Goal: Task Accomplishment & Management: Complete application form

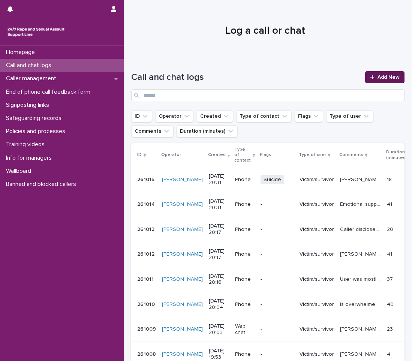
click at [390, 82] on link "Add New" at bounding box center [384, 77] width 39 height 12
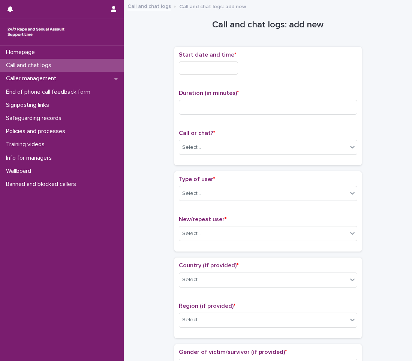
click at [228, 71] on input "text" at bounding box center [208, 67] width 59 height 13
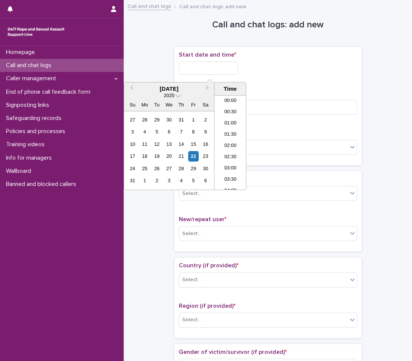
scroll to position [420, 0]
click at [231, 144] on li "20:30" at bounding box center [230, 142] width 32 height 11
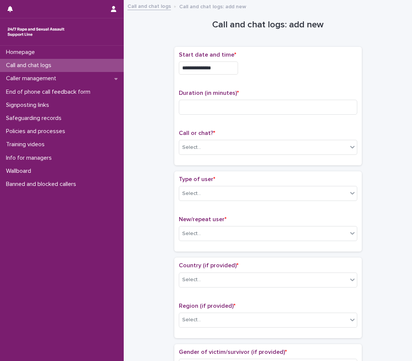
click at [228, 71] on input "**********" at bounding box center [208, 67] width 59 height 13
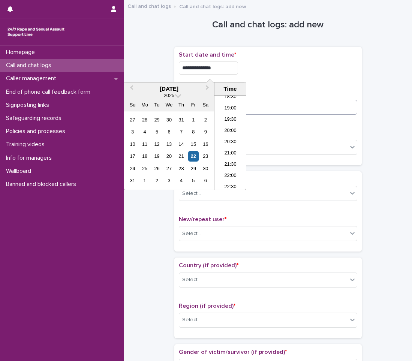
type input "**********"
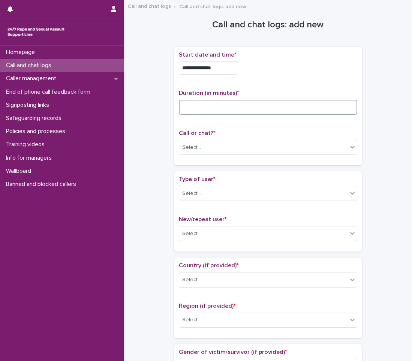
click at [285, 106] on input at bounding box center [268, 107] width 178 height 15
type input "*"
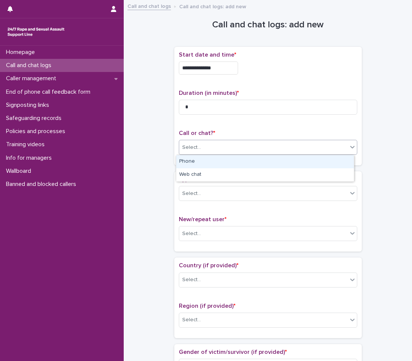
click at [203, 150] on div "Select..." at bounding box center [263, 147] width 168 height 12
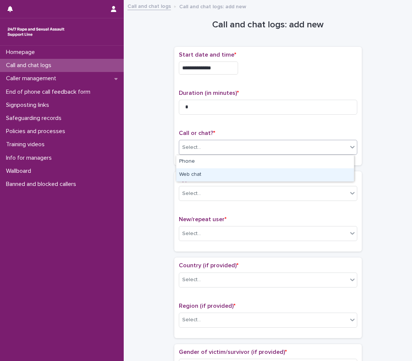
click at [196, 175] on div "Web chat" at bounding box center [265, 174] width 178 height 13
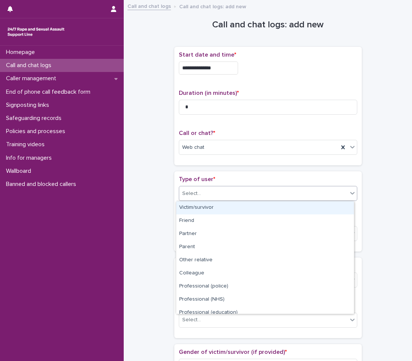
click at [196, 197] on div "Select..." at bounding box center [191, 194] width 19 height 8
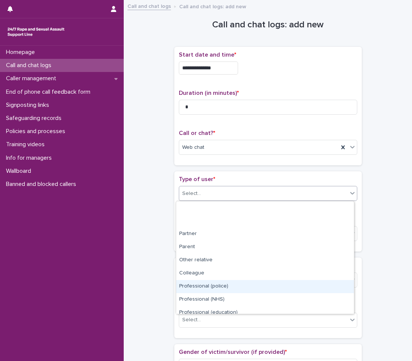
scroll to position [84, 0]
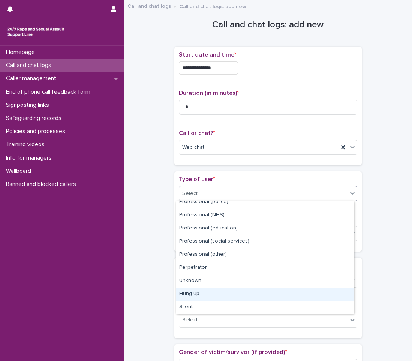
drag, startPoint x: 198, startPoint y: 292, endPoint x: 196, endPoint y: 288, distance: 4.0
click at [197, 292] on div "Hung up" at bounding box center [265, 294] width 178 height 13
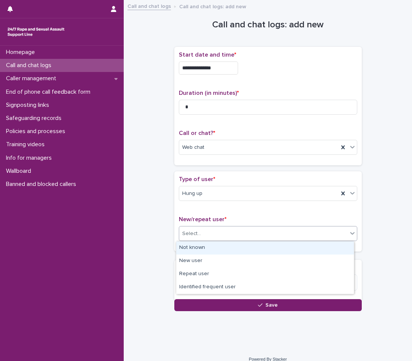
click at [201, 235] on div "Select..." at bounding box center [263, 234] width 168 height 12
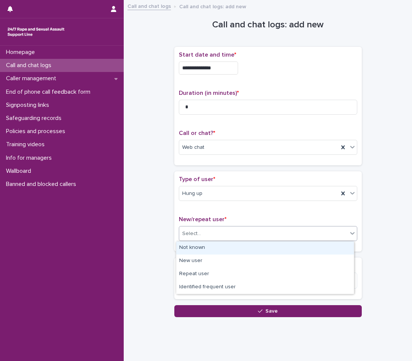
click at [195, 252] on div "Not known" at bounding box center [265, 247] width 178 height 13
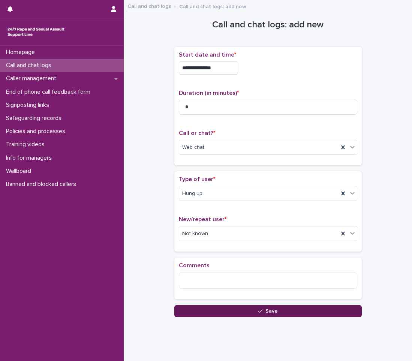
click at [241, 307] on button "Save" at bounding box center [267, 311] width 187 height 12
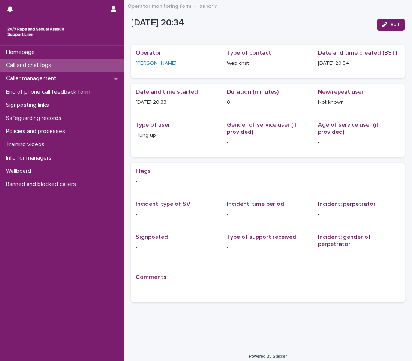
click at [55, 65] on p "Call and chat logs" at bounding box center [30, 65] width 54 height 7
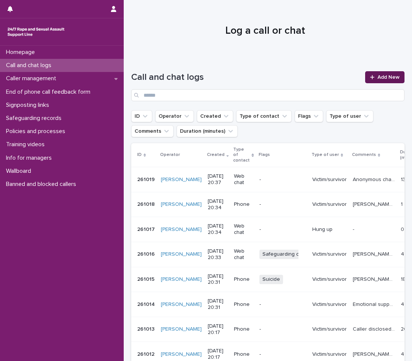
click at [378, 76] on span "Add New" at bounding box center [389, 77] width 22 height 5
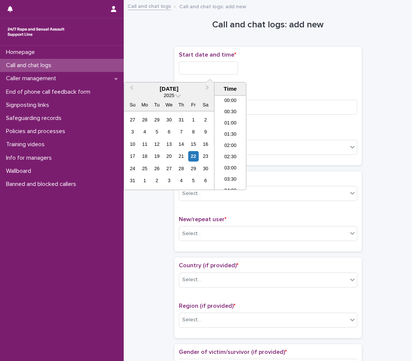
click at [187, 69] on input "text" at bounding box center [208, 67] width 59 height 13
click at [227, 131] on li "20:00" at bounding box center [230, 131] width 32 height 11
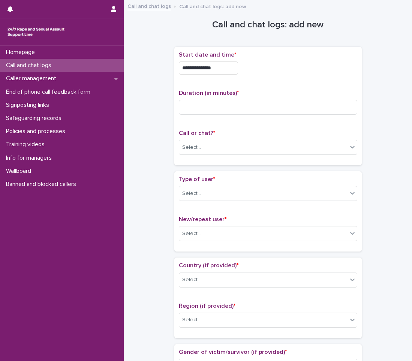
click at [234, 67] on input "**********" at bounding box center [208, 67] width 59 height 13
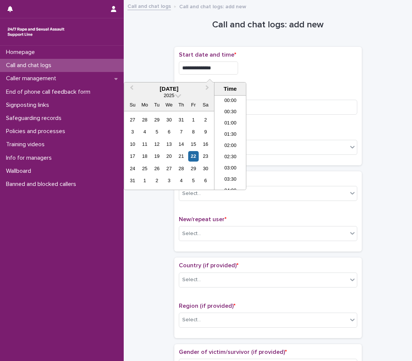
scroll to position [409, 0]
type input "**********"
click at [284, 108] on input at bounding box center [268, 107] width 178 height 15
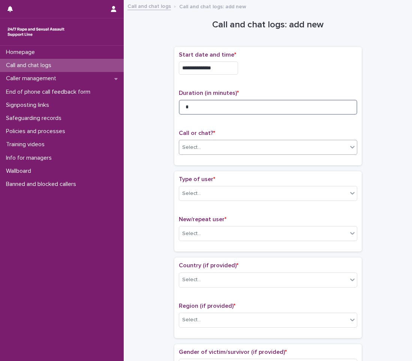
type input "*"
click at [248, 148] on div "Select..." at bounding box center [263, 147] width 168 height 12
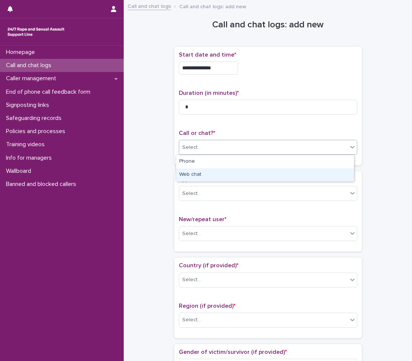
click at [201, 173] on div "Web chat" at bounding box center [265, 174] width 178 height 13
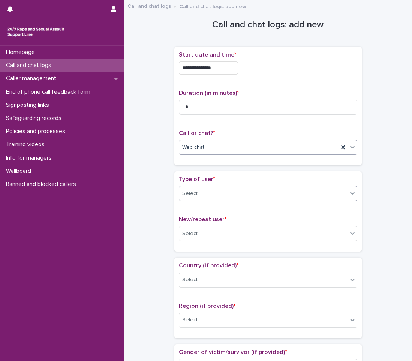
click at [217, 192] on div "Select..." at bounding box center [263, 193] width 168 height 12
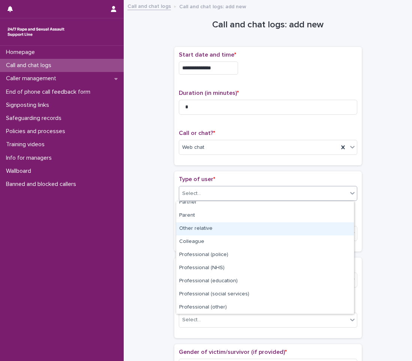
scroll to position [84, 0]
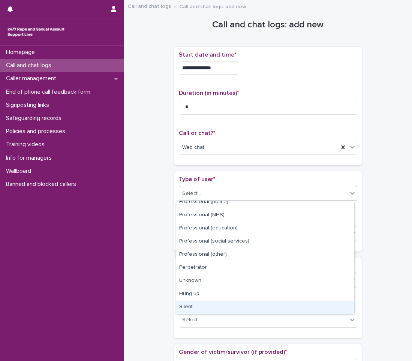
click at [202, 312] on div "Silent" at bounding box center [265, 307] width 178 height 13
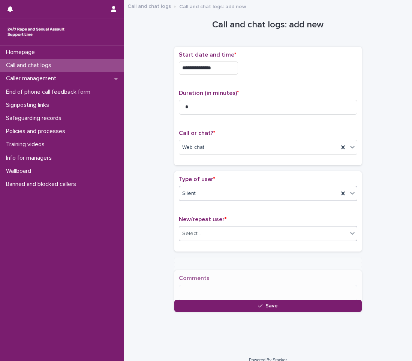
click at [214, 239] on div "Select..." at bounding box center [263, 234] width 168 height 12
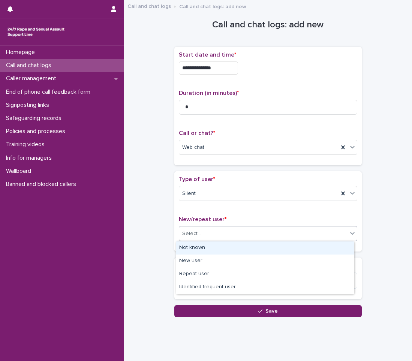
click at [209, 251] on div "Not known" at bounding box center [265, 247] width 178 height 13
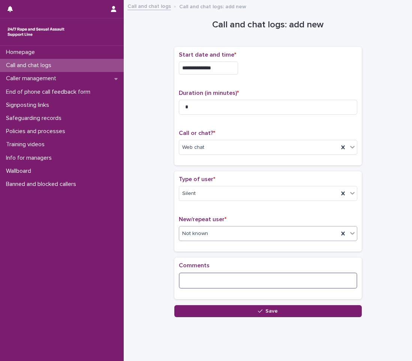
click at [211, 279] on textarea at bounding box center [268, 281] width 178 height 16
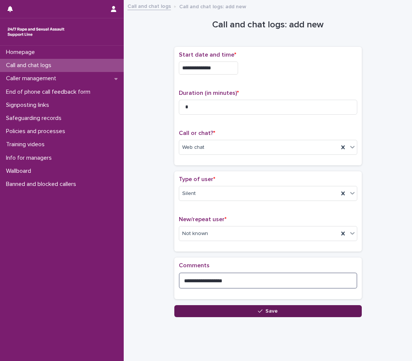
type textarea "**********"
click at [232, 316] on button "Save" at bounding box center [267, 311] width 187 height 12
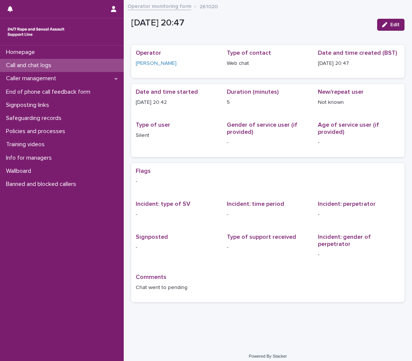
click at [53, 67] on p "Call and chat logs" at bounding box center [30, 65] width 54 height 7
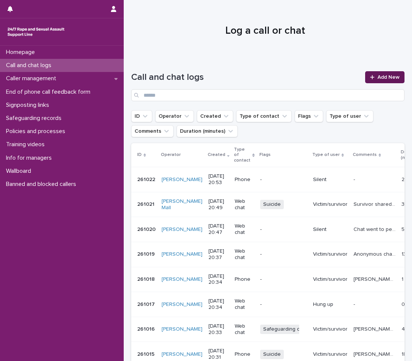
click at [392, 75] on span "Add New" at bounding box center [389, 77] width 22 height 5
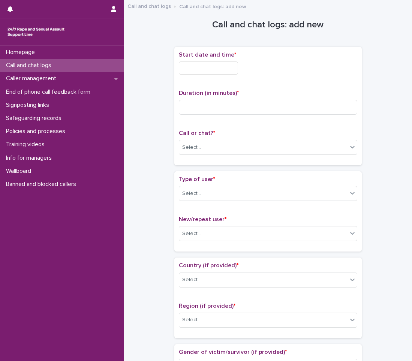
click at [221, 74] on input "text" at bounding box center [208, 67] width 59 height 13
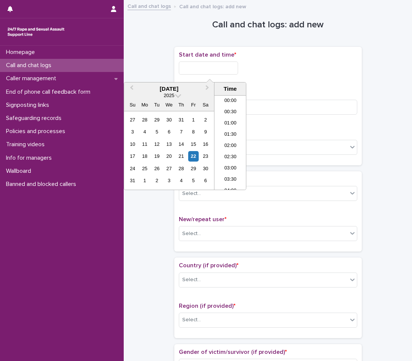
scroll to position [420, 0]
click at [229, 132] on li "20:00" at bounding box center [230, 131] width 32 height 11
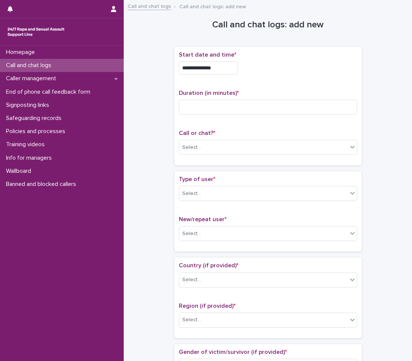
click at [226, 69] on input "**********" at bounding box center [208, 67] width 59 height 13
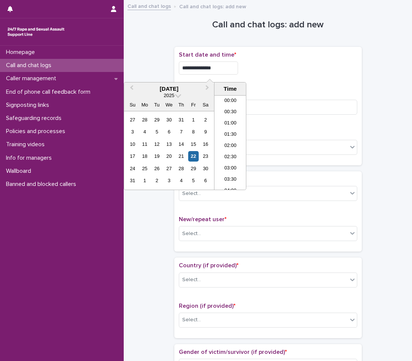
scroll to position [409, 0]
type input "**********"
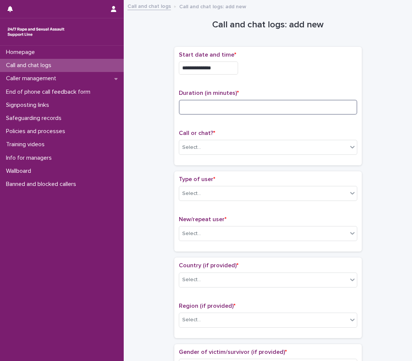
click at [271, 103] on input at bounding box center [268, 107] width 178 height 15
type input "*"
click at [249, 139] on div "Call or chat? * Select..." at bounding box center [268, 145] width 178 height 31
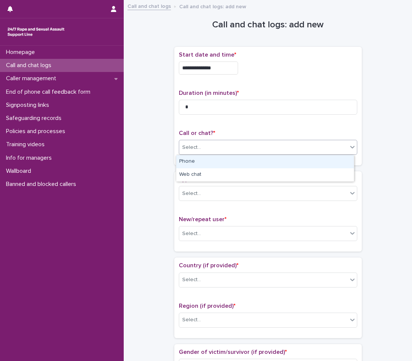
click at [225, 146] on div "Select..." at bounding box center [263, 147] width 168 height 12
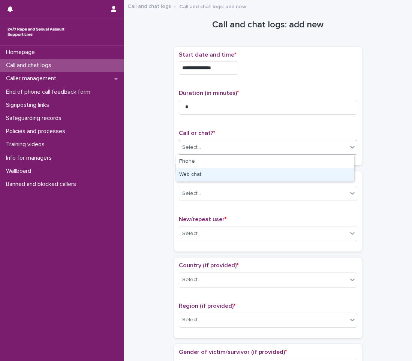
click at [201, 177] on div "Web chat" at bounding box center [265, 174] width 178 height 13
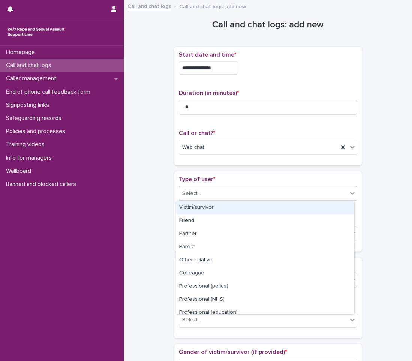
click at [202, 193] on div "Select..." at bounding box center [263, 193] width 168 height 12
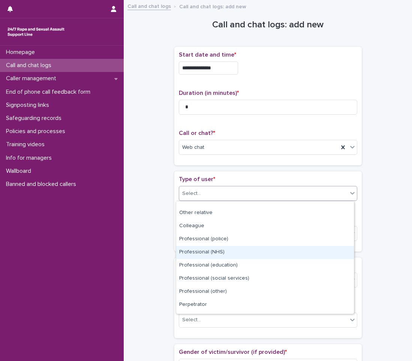
scroll to position [84, 0]
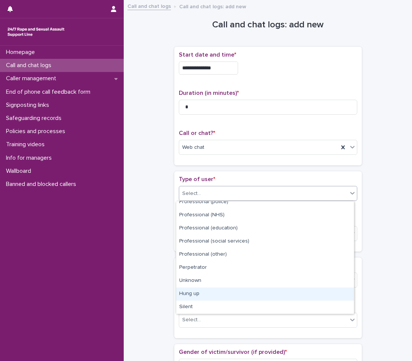
click at [204, 294] on div "Hung up" at bounding box center [265, 294] width 178 height 13
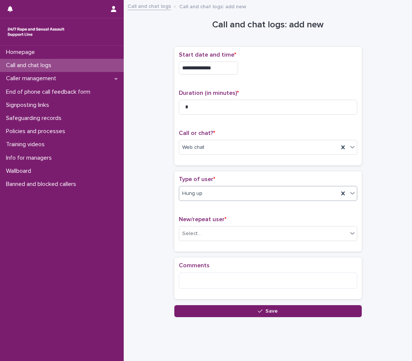
click at [212, 201] on body "**********" at bounding box center [206, 180] width 412 height 361
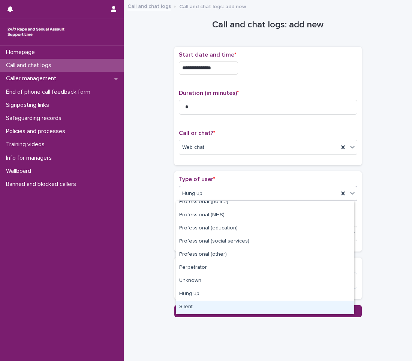
drag, startPoint x: 212, startPoint y: 201, endPoint x: 197, endPoint y: 286, distance: 86.4
click at [193, 311] on div "Silent" at bounding box center [265, 307] width 178 height 13
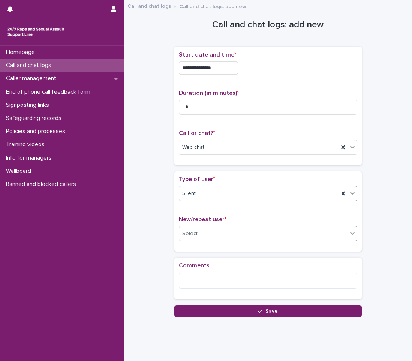
click at [194, 233] on div "Select..." at bounding box center [191, 234] width 19 height 8
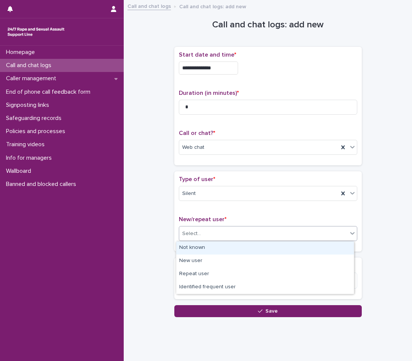
click at [193, 244] on div "Not known" at bounding box center [265, 247] width 178 height 13
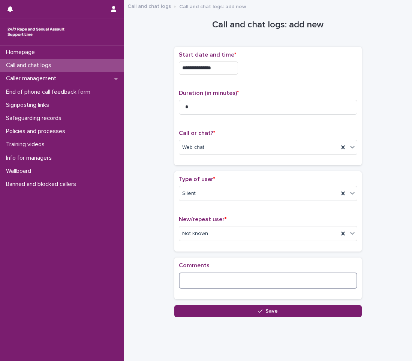
click at [208, 276] on textarea at bounding box center [268, 281] width 178 height 16
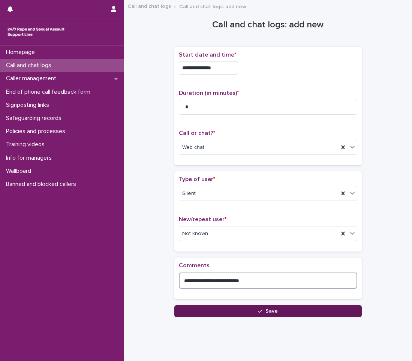
type textarea "**********"
click at [239, 306] on button "Save" at bounding box center [267, 311] width 187 height 12
